Goal: Task Accomplishment & Management: Manage account settings

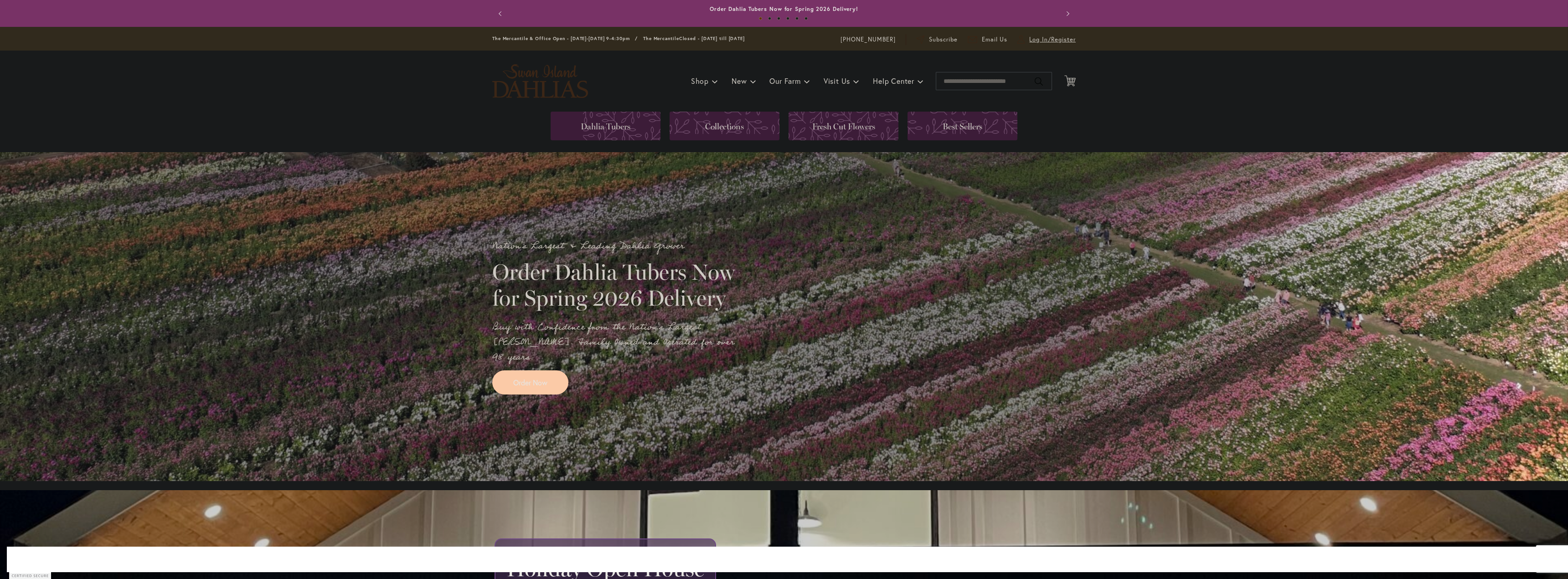
click at [1043, 39] on span "Log In/Register" at bounding box center [1052, 40] width 46 height 9
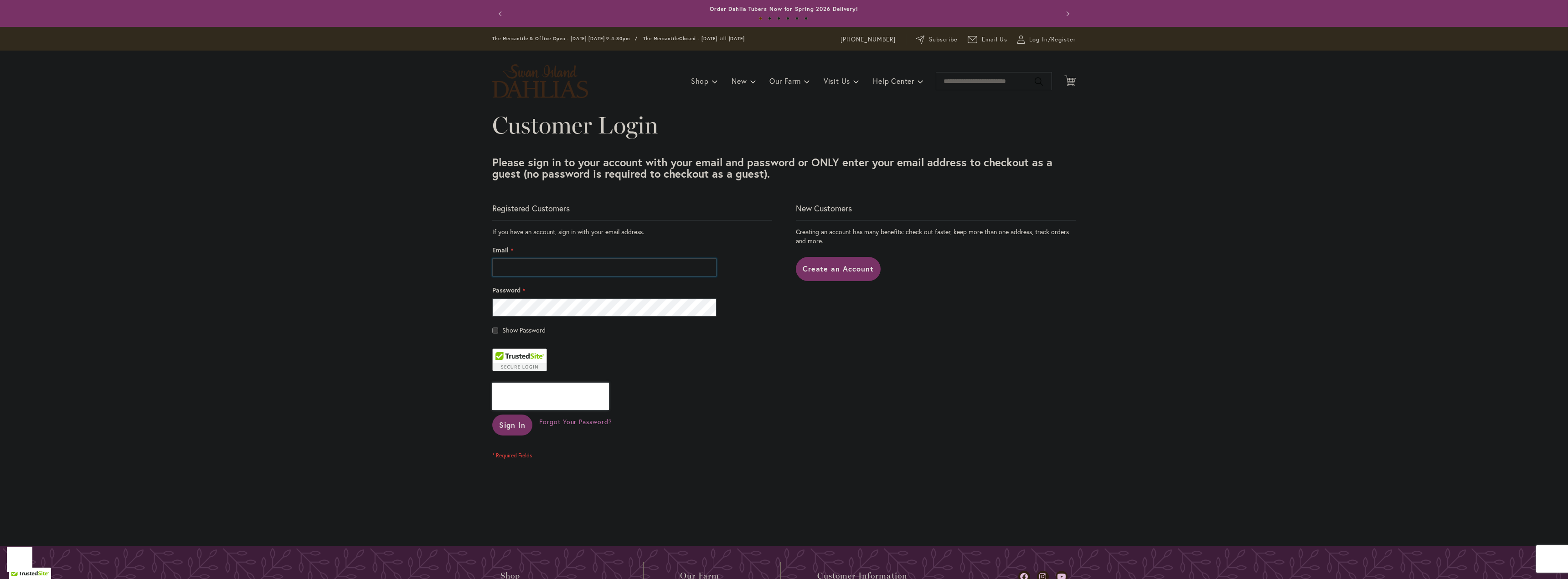
click at [541, 268] on input "Email" at bounding box center [604, 268] width 224 height 18
type input "**********"
click at [492, 414] on button "Sign In" at bounding box center [513, 425] width 40 height 21
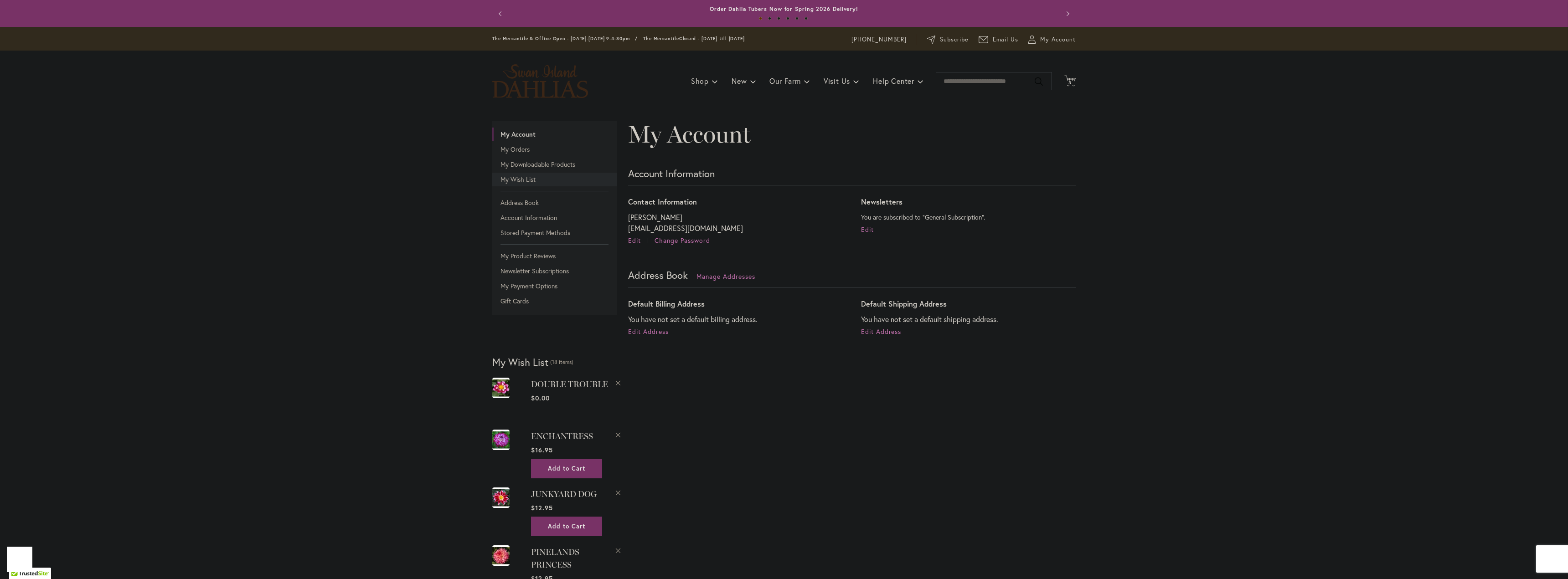
click at [502, 180] on link "My Wish List" at bounding box center [555, 179] width 124 height 13
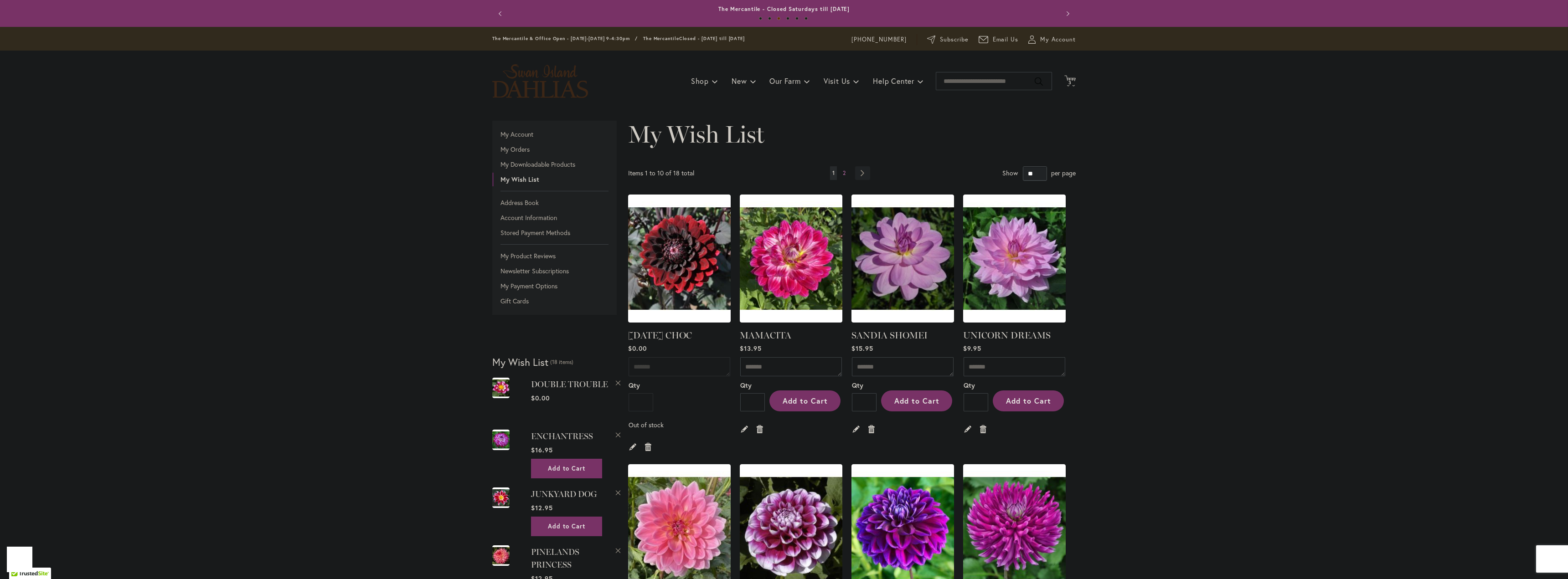
click at [682, 260] on img at bounding box center [679, 258] width 107 height 133
